Goal: Task Accomplishment & Management: Use online tool/utility

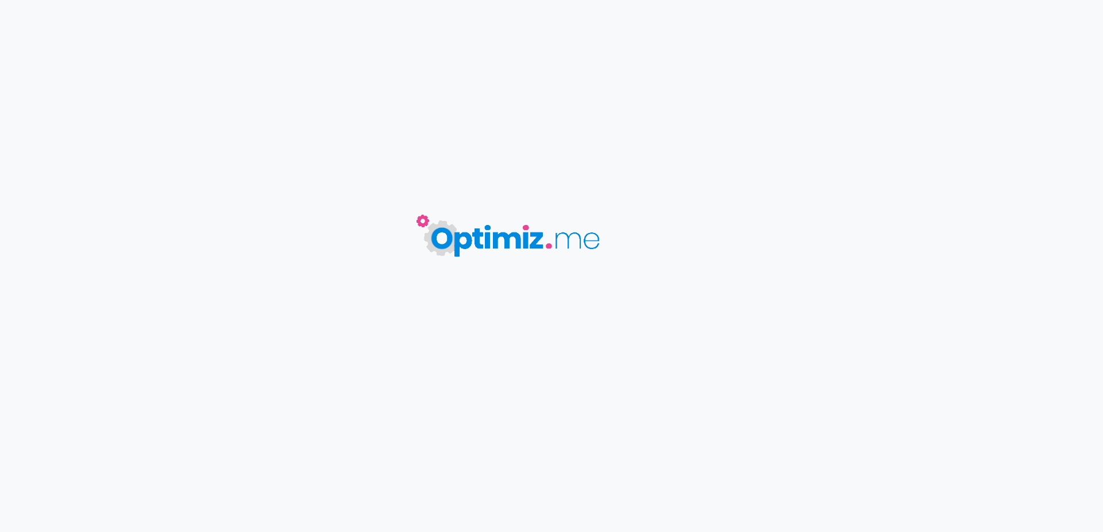
type input "IZI"
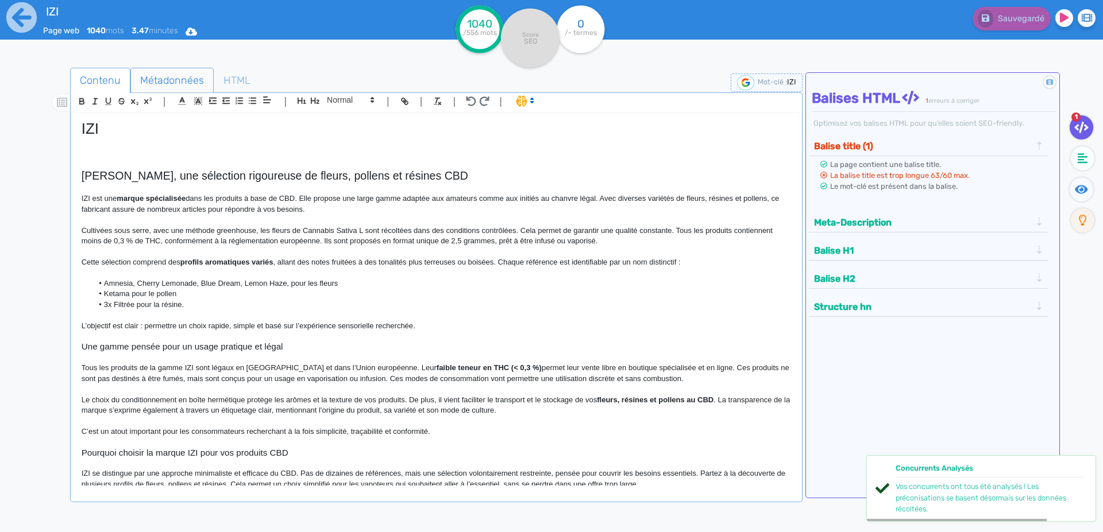
click at [159, 88] on span "Métadonnées" at bounding box center [172, 80] width 82 height 31
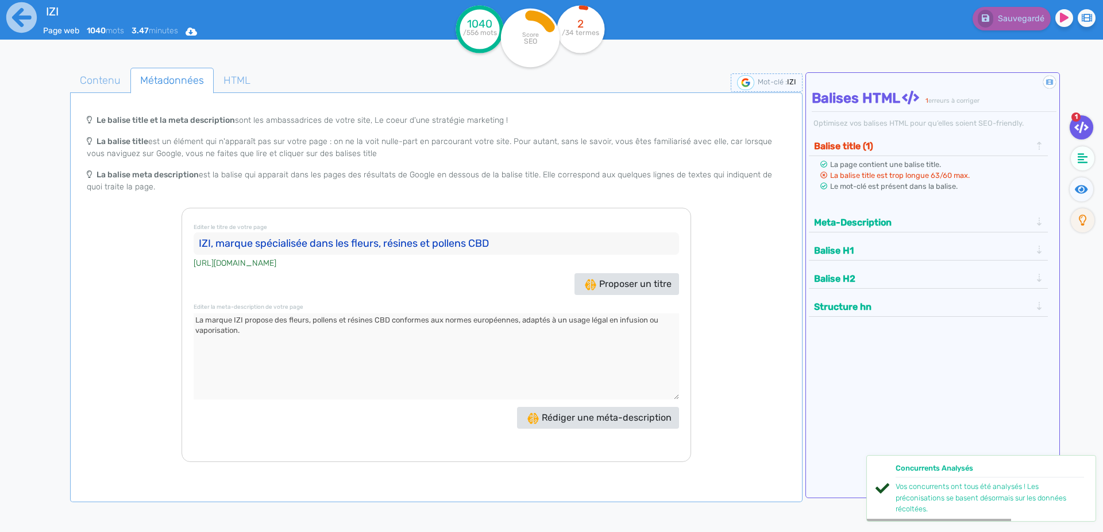
click at [222, 243] on input "IZI, marque spécialisée dans les fleurs, résines et pollens CBD" at bounding box center [436, 244] width 485 height 23
click at [312, 323] on textarea at bounding box center [436, 357] width 485 height 86
click at [21, 13] on icon at bounding box center [22, 18] width 32 height 32
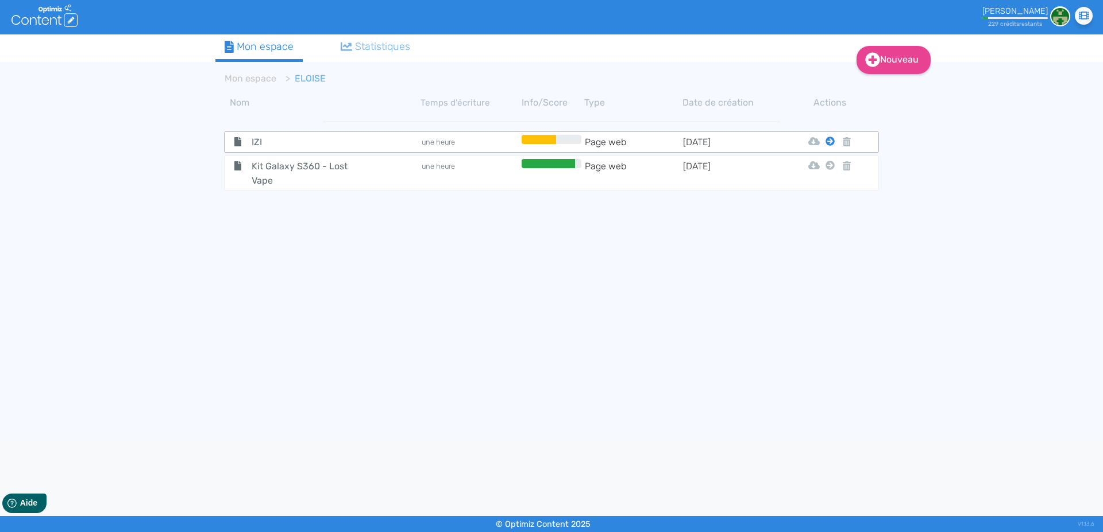
click at [829, 141] on icon at bounding box center [829, 141] width 9 height 9
click at [823, 168] on button "Mon Espace" at bounding box center [824, 170] width 99 height 18
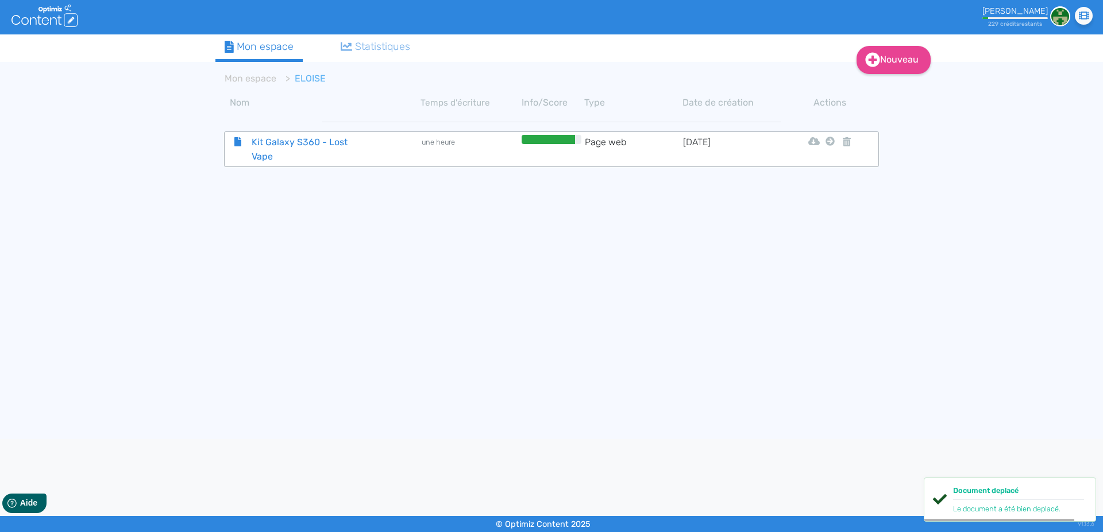
click at [287, 142] on span "Kit Galaxy S360 - Lost Vape" at bounding box center [307, 149] width 129 height 29
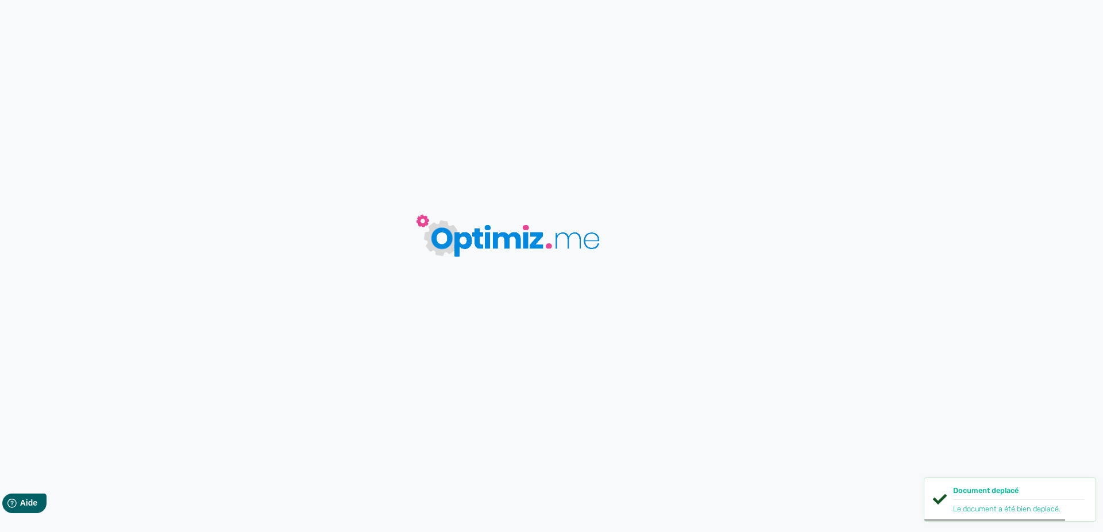
type input "Kit Galaxy S360 - Lost Vape"
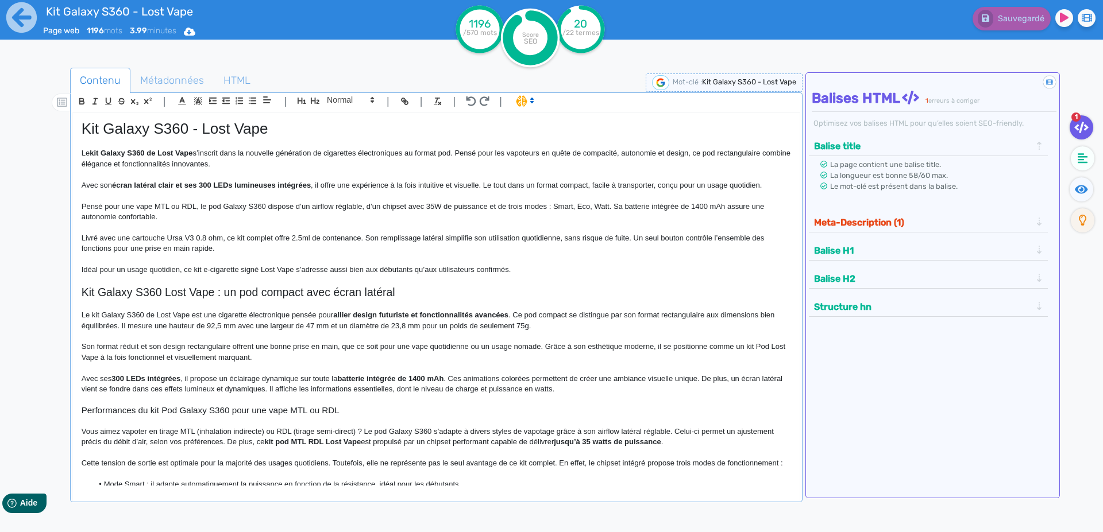
click at [133, 134] on h1 "Kit Galaxy S360 - Lost Vape" at bounding box center [436, 129] width 709 height 18
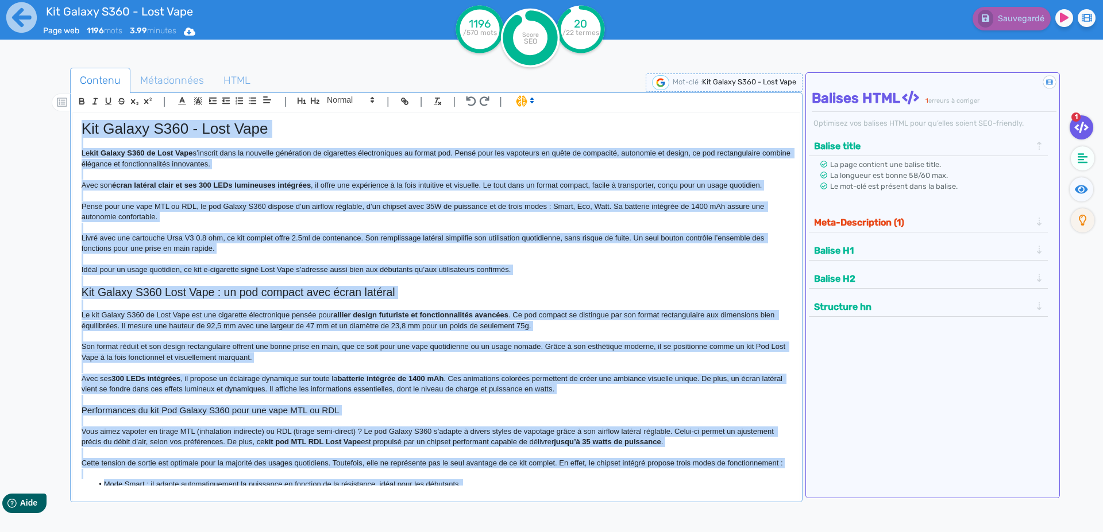
copy div "Lor Ipsumd S308 - Amet Cons Ad eli Seddoe T558 in Utla Etdo m’aliquae admi ve q…"
click at [148, 82] on span "Métadonnées" at bounding box center [172, 80] width 82 height 31
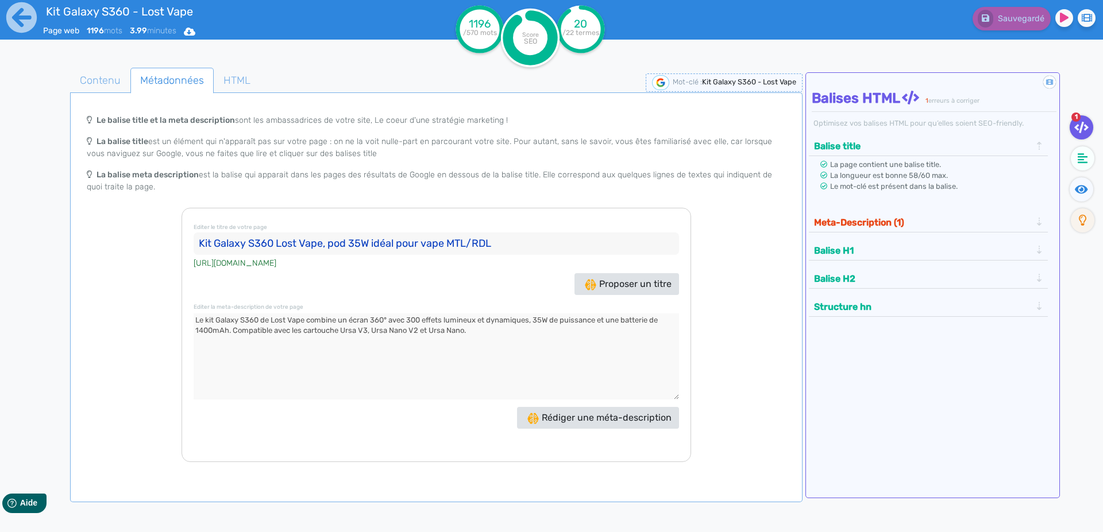
click at [203, 244] on input "Kit Galaxy S360 Lost Vape, pod 35W idéal pour vape MTL/RDL" at bounding box center [436, 244] width 485 height 23
click at [199, 321] on textarea at bounding box center [436, 357] width 485 height 86
click at [319, 334] on textarea at bounding box center [436, 357] width 485 height 86
click at [199, 320] on textarea at bounding box center [436, 357] width 485 height 86
click at [16, 16] on icon at bounding box center [22, 18] width 32 height 32
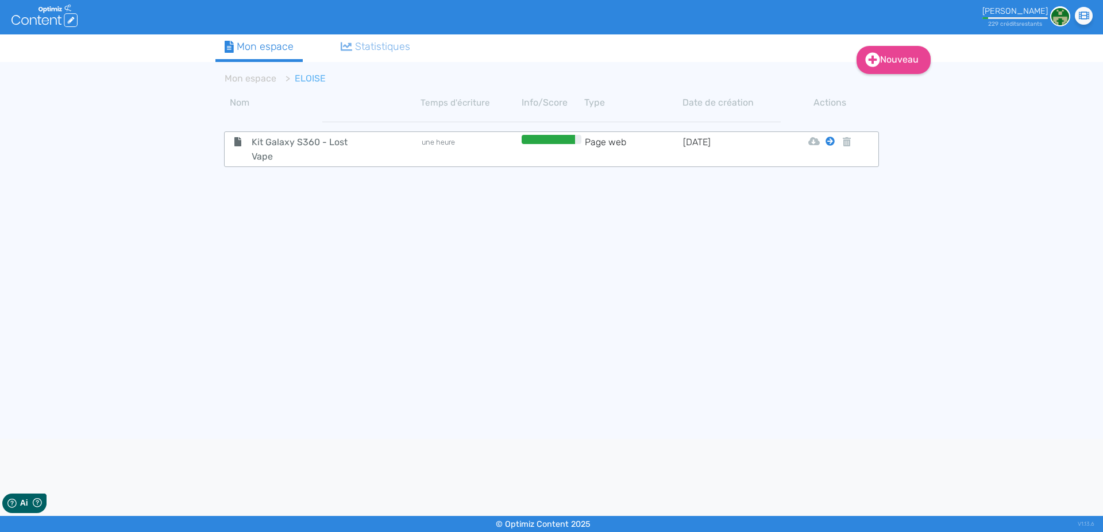
click at [829, 143] on icon at bounding box center [829, 141] width 9 height 9
click at [813, 172] on button "Mon Espace" at bounding box center [824, 170] width 99 height 18
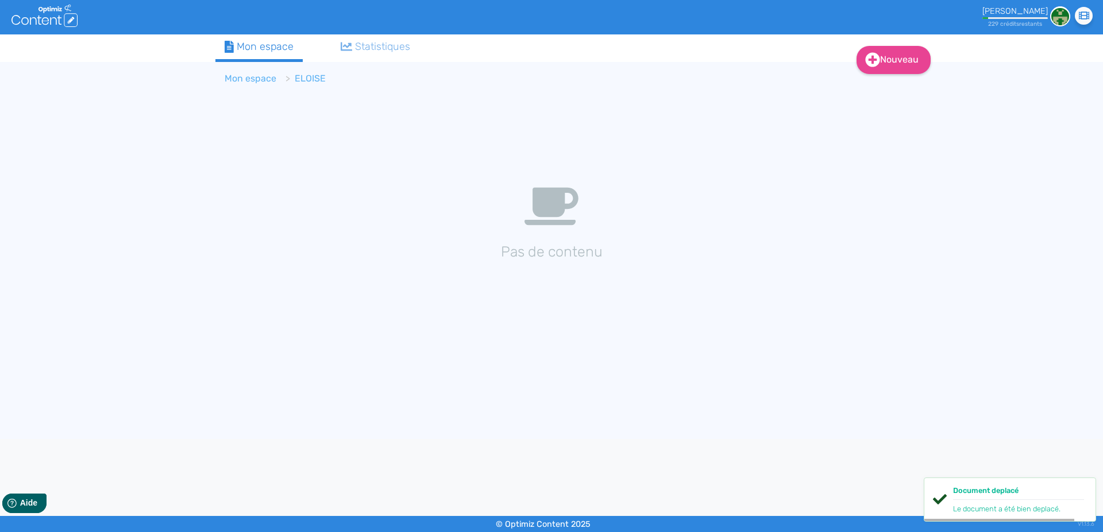
click at [258, 77] on link "Mon espace" at bounding box center [251, 78] width 52 height 11
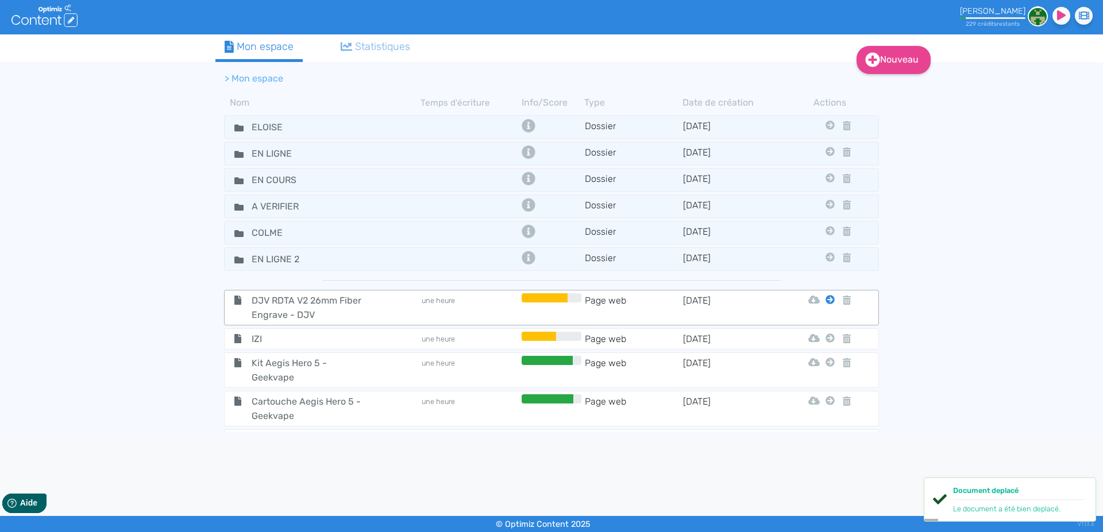
click at [825, 300] on icon at bounding box center [829, 299] width 9 height 9
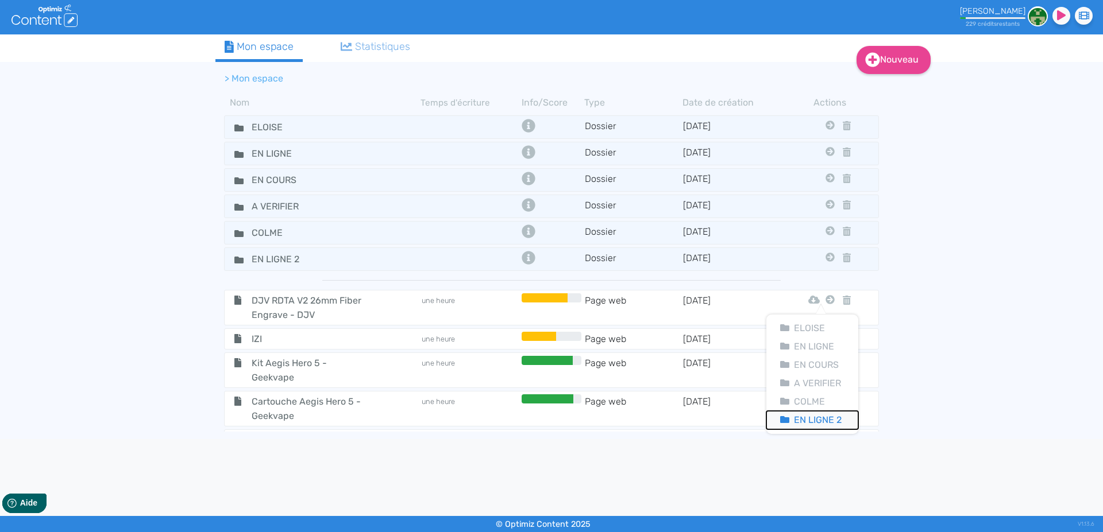
click at [820, 413] on button "En Ligne 2" at bounding box center [812, 420] width 92 height 18
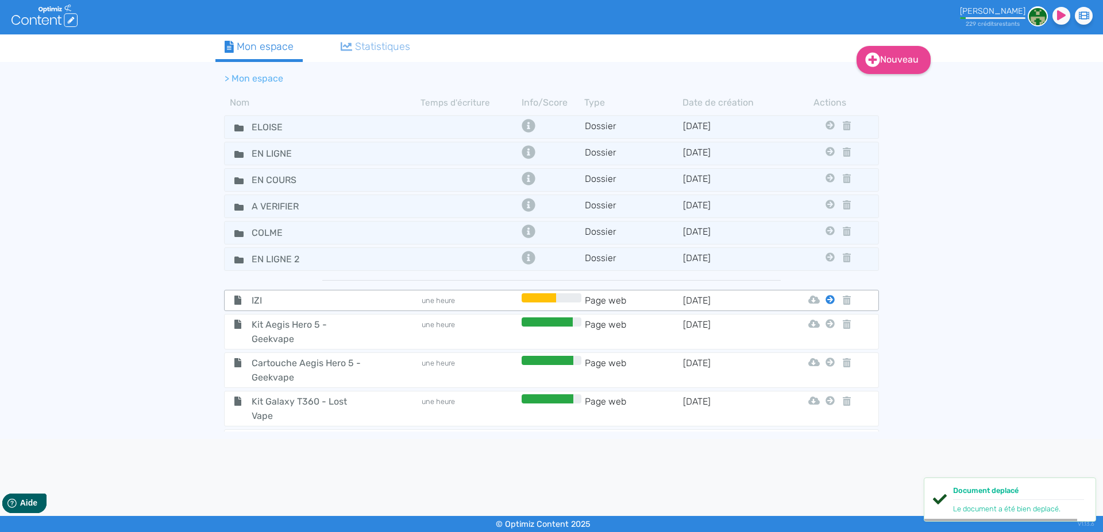
click at [825, 300] on icon at bounding box center [829, 299] width 9 height 9
click at [825, 415] on button "En Ligne 2" at bounding box center [812, 420] width 92 height 18
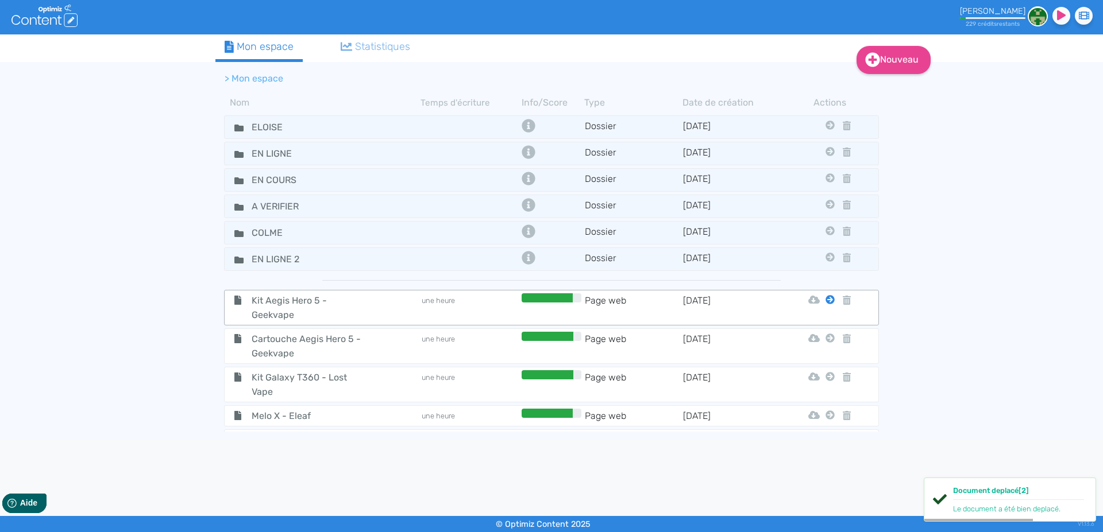
click at [825, 302] on icon at bounding box center [829, 299] width 9 height 9
drag, startPoint x: 822, startPoint y: 419, endPoint x: 826, endPoint y: 397, distance: 22.2
click at [823, 418] on button "En Ligne 2" at bounding box center [812, 420] width 92 height 18
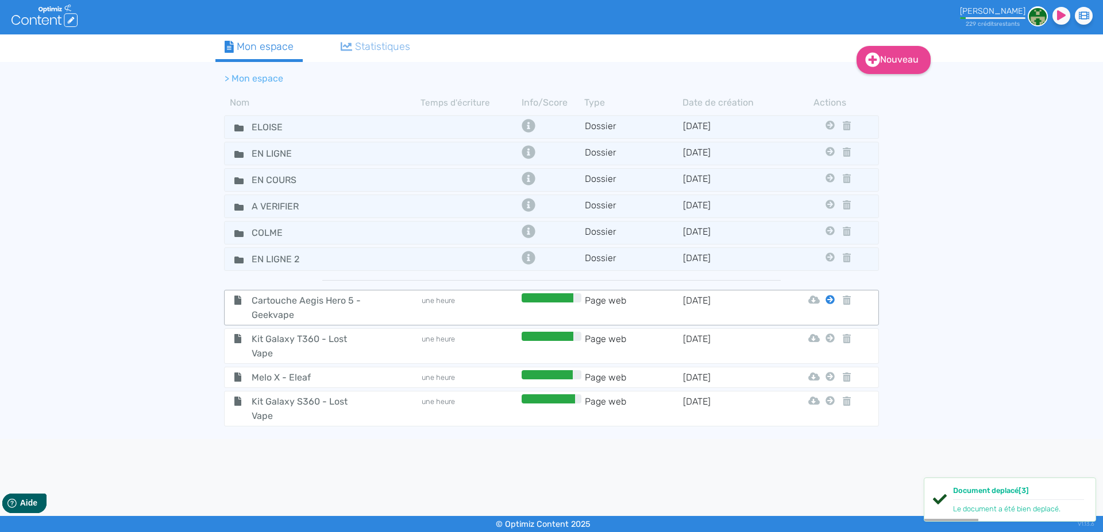
click at [830, 300] on icon at bounding box center [829, 299] width 9 height 9
click at [821, 420] on button "En Ligne 2" at bounding box center [821, 420] width 92 height 18
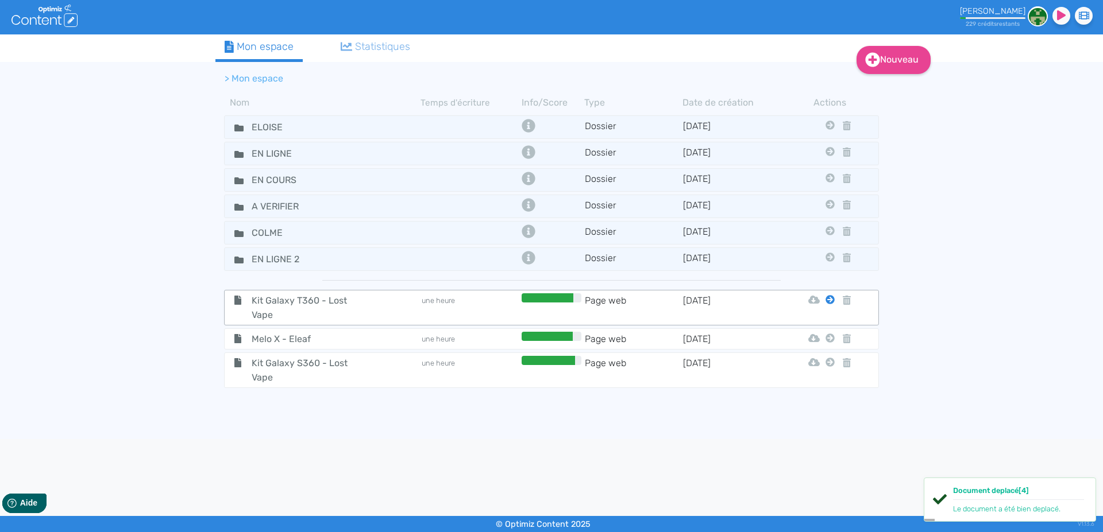
click at [828, 302] on icon at bounding box center [829, 299] width 9 height 9
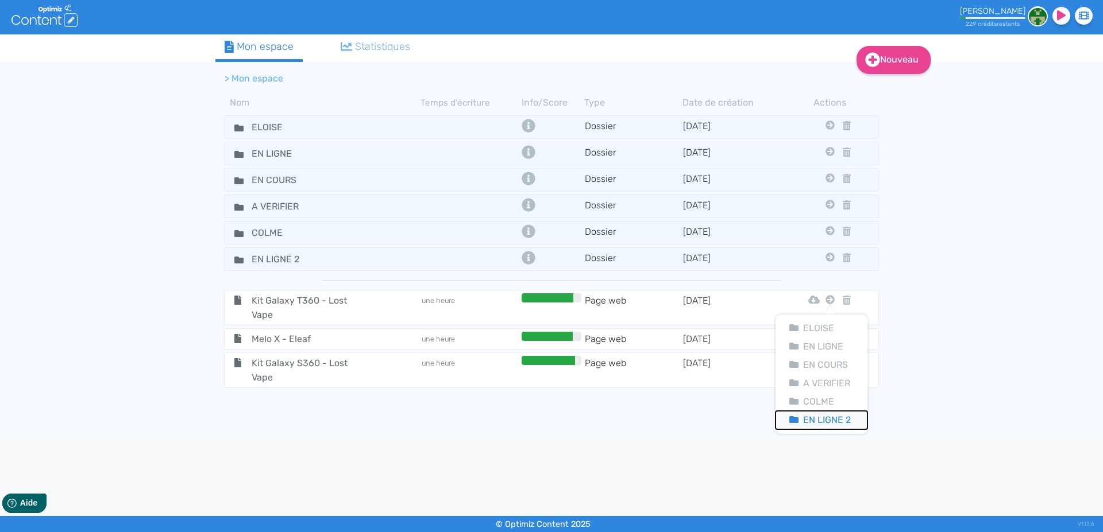
click at [826, 414] on button "En Ligne 2" at bounding box center [821, 420] width 92 height 18
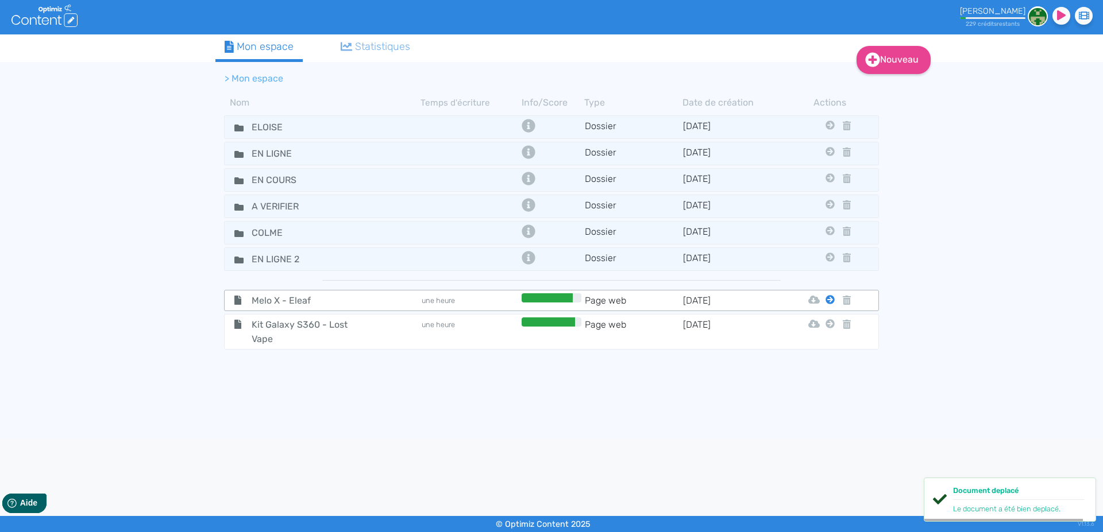
click at [829, 302] on icon at bounding box center [829, 299] width 9 height 9
click at [827, 422] on button "En Ligne 2" at bounding box center [821, 420] width 92 height 18
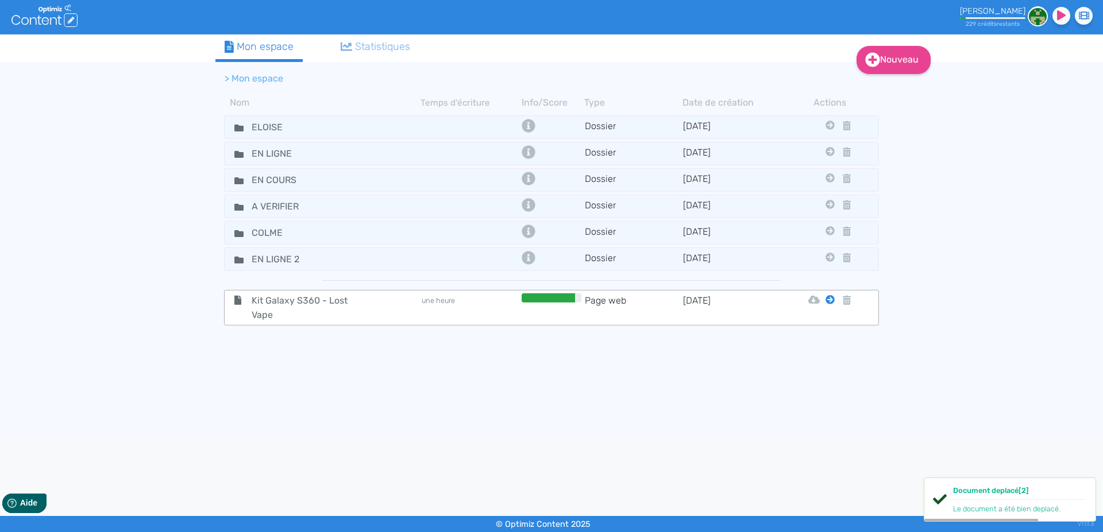
click at [828, 298] on icon at bounding box center [829, 299] width 9 height 9
drag, startPoint x: 826, startPoint y: 423, endPoint x: 833, endPoint y: 375, distance: 48.7
click at [826, 422] on button "En Ligne 2" at bounding box center [821, 420] width 92 height 18
